Goal: Task Accomplishment & Management: Complete application form

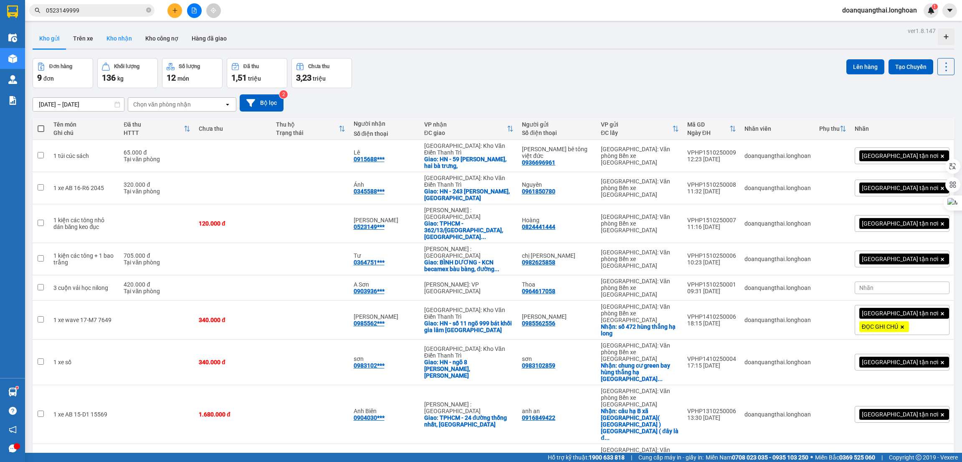
click at [121, 44] on button "Kho nhận" at bounding box center [119, 38] width 39 height 20
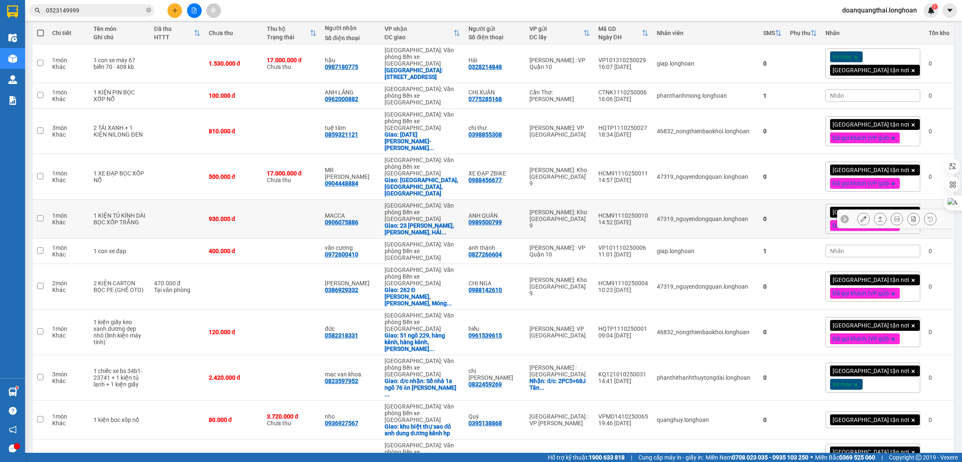
scroll to position [125, 0]
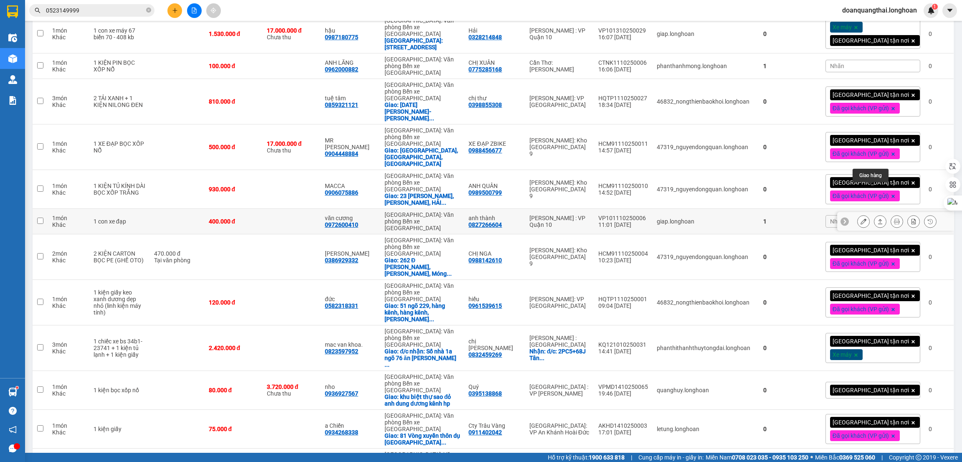
click at [877, 218] on icon at bounding box center [880, 221] width 6 height 6
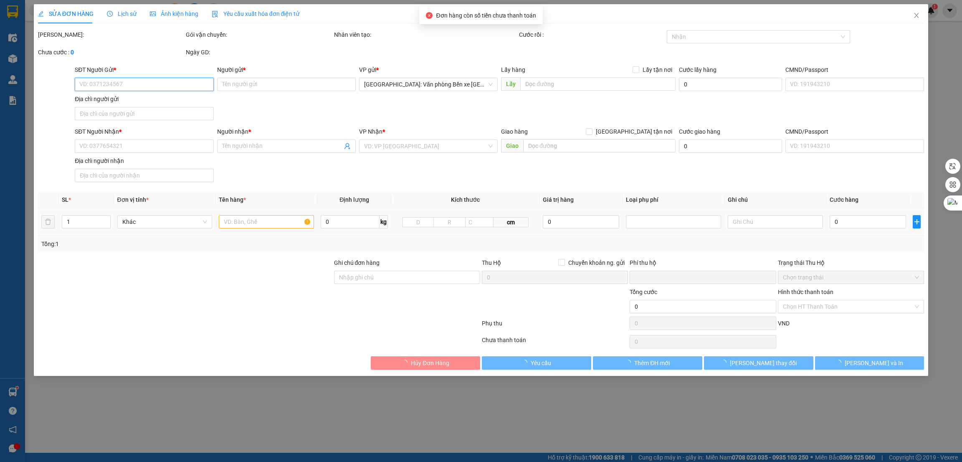
type input "0827266604"
type input "anh thành"
type input "0972600410"
type input "văn cương"
type input "hàng k bao bể vỡ hư hỏng"
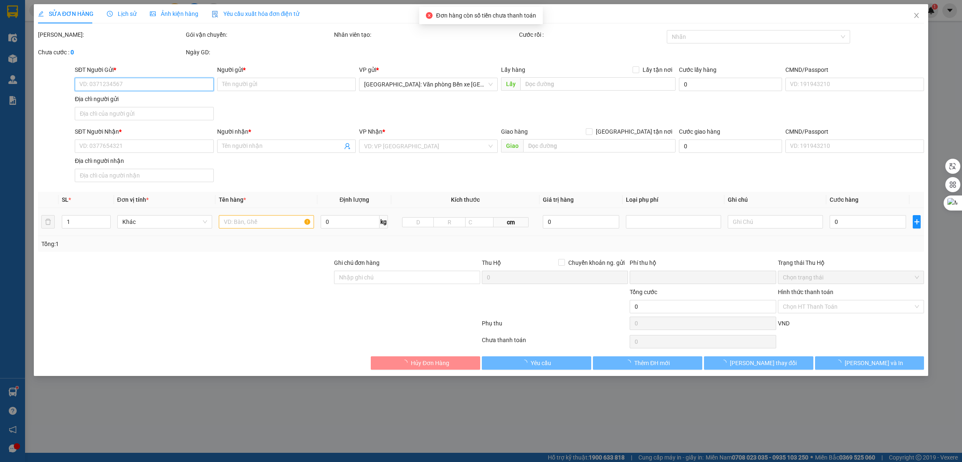
type input "0"
type input "400.000"
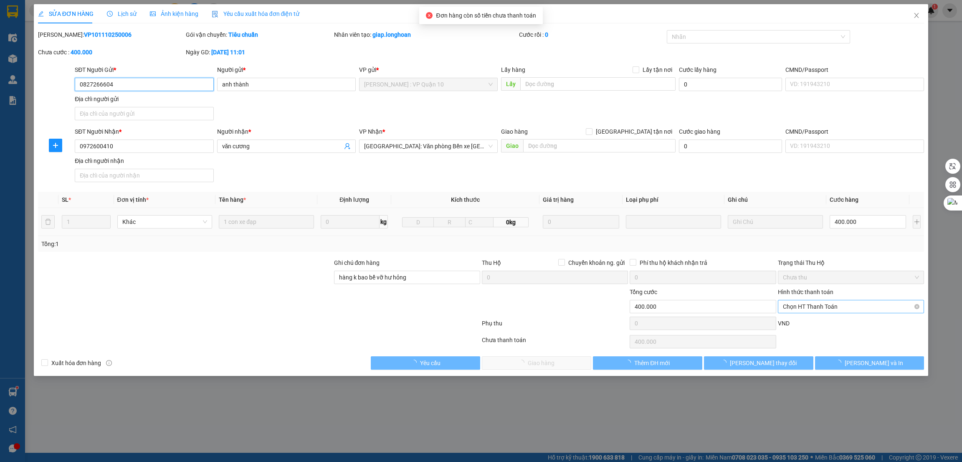
click at [808, 309] on span "Chọn HT Thanh Toán" at bounding box center [851, 306] width 136 height 13
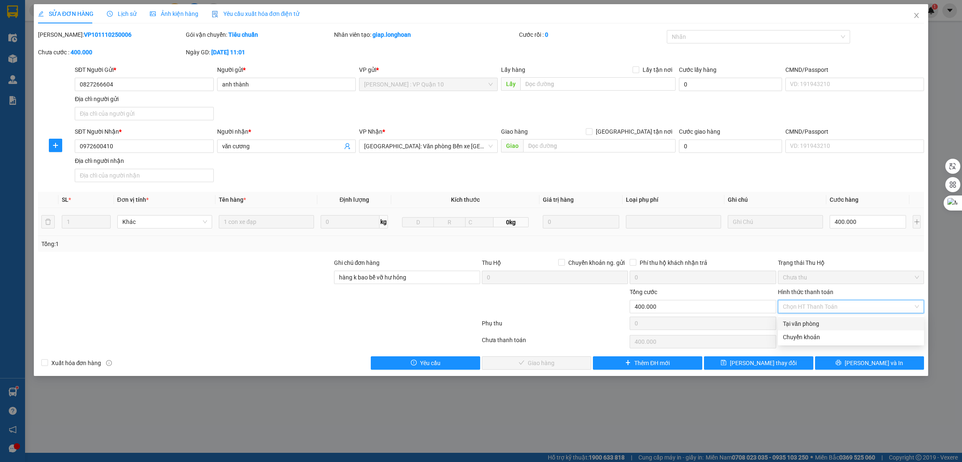
click at [792, 323] on div "Tại văn phòng" at bounding box center [851, 323] width 136 height 9
type input "0"
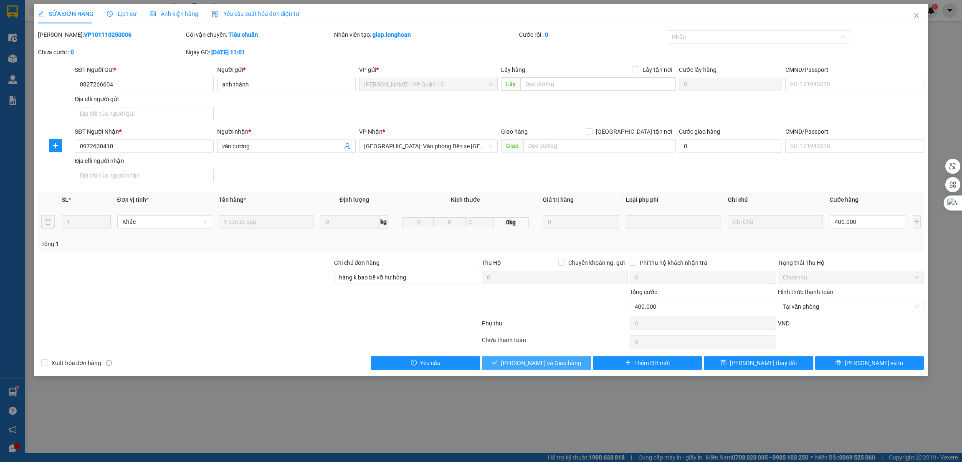
click at [549, 360] on span "[PERSON_NAME] và Giao hàng" at bounding box center [541, 362] width 80 height 9
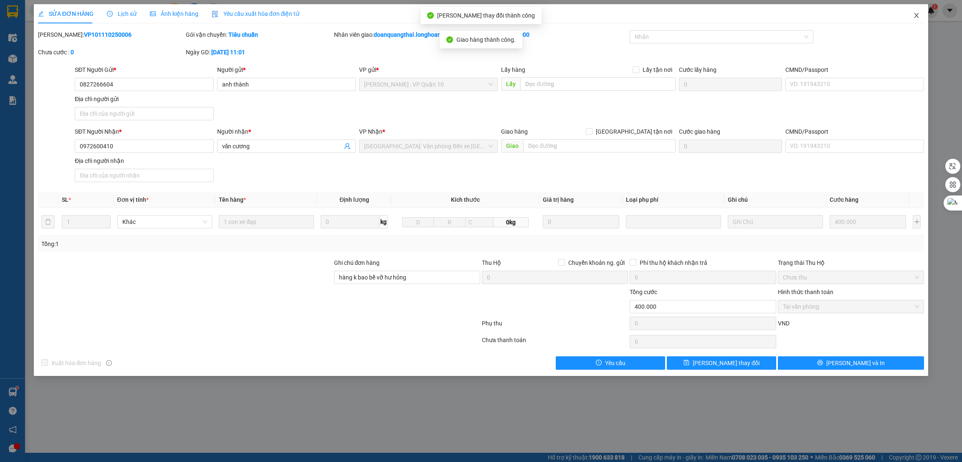
click at [915, 18] on icon "close" at bounding box center [916, 15] width 7 height 7
